Goal: Navigation & Orientation: Locate item on page

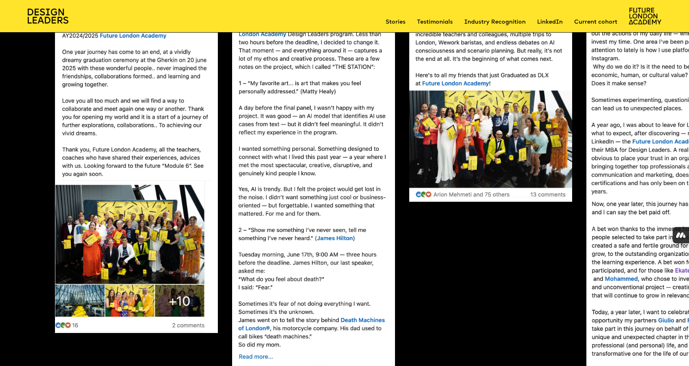
scroll to position [2135, 0]
